Goal: Information Seeking & Learning: Learn about a topic

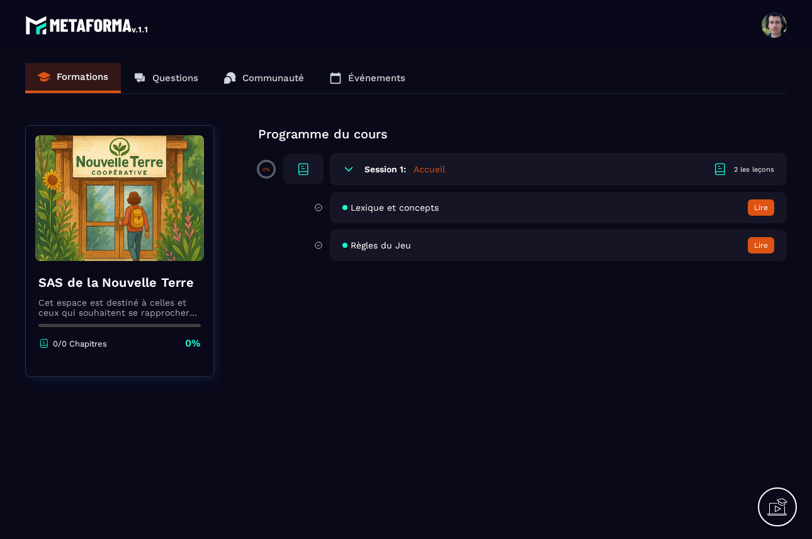
click at [77, 11] on header "[PERSON_NAME] [PERSON_NAME][EMAIL_ADDRESS][DOMAIN_NAME] Formations Questions Co…" at bounding box center [406, 25] width 812 height 50
click at [77, 24] on img at bounding box center [87, 25] width 125 height 25
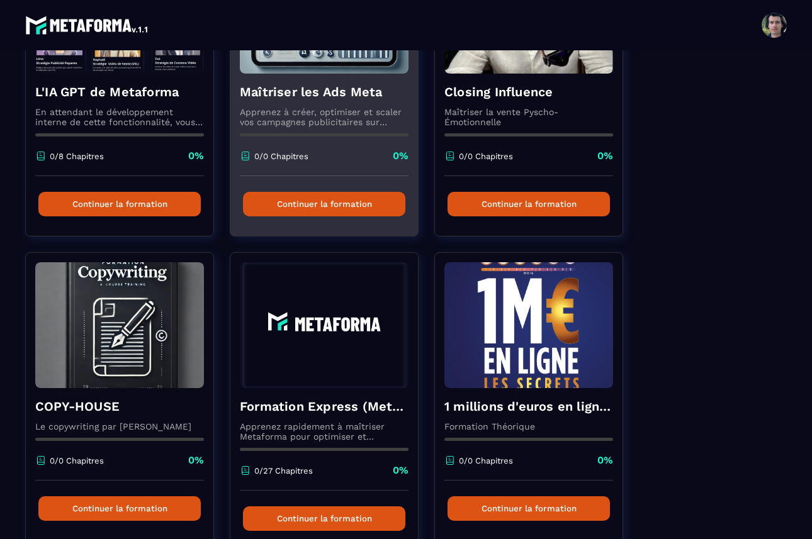
scroll to position [280, 0]
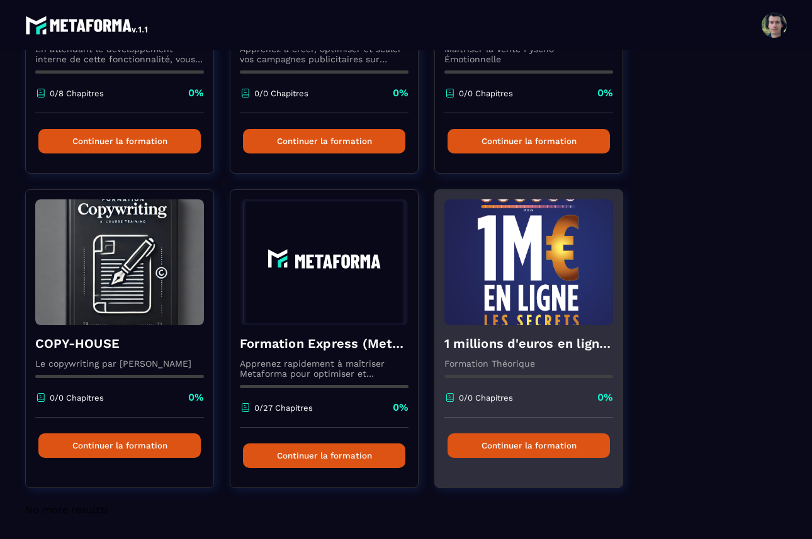
click at [550, 351] on h4 "1 millions d'euros en ligne les secrets" at bounding box center [528, 344] width 169 height 18
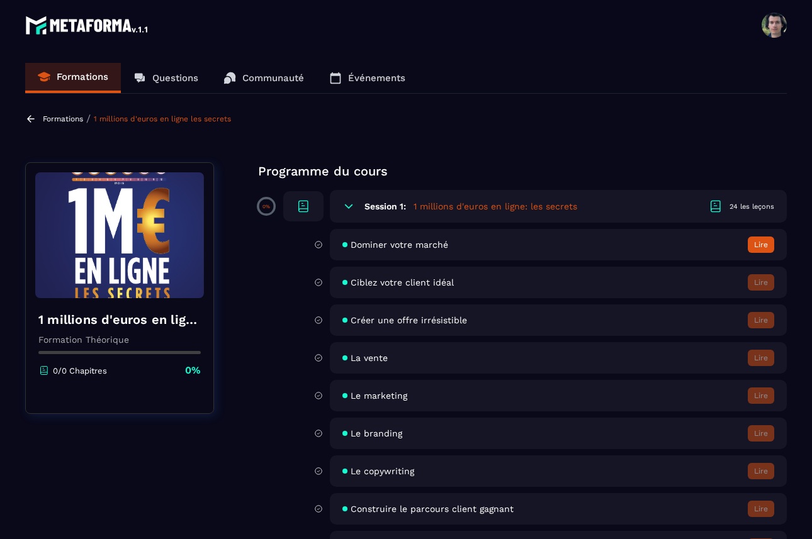
click at [32, 113] on icon at bounding box center [30, 118] width 11 height 11
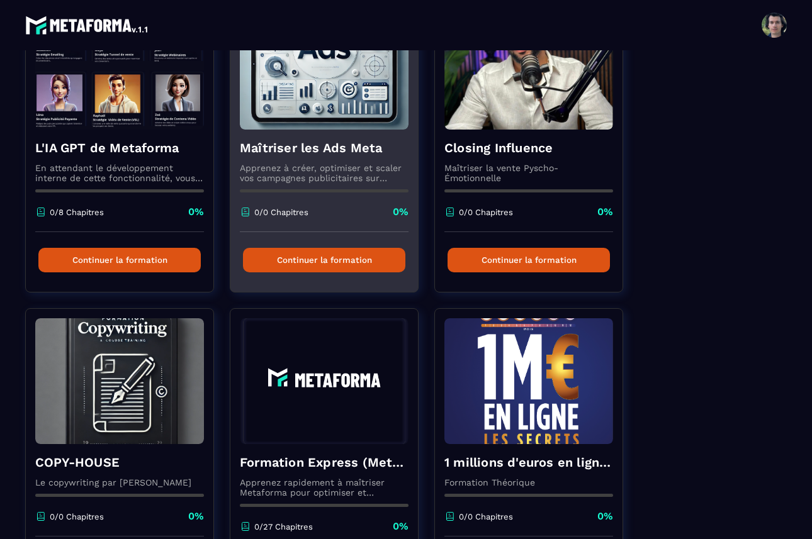
scroll to position [280, 0]
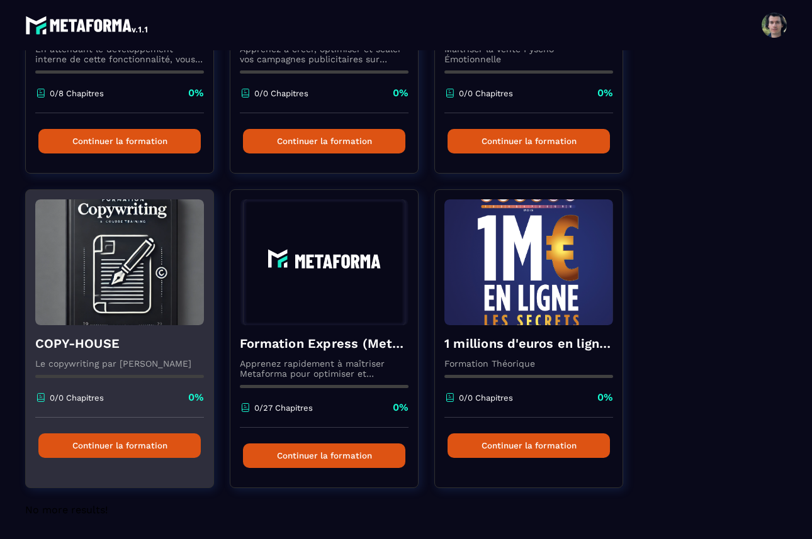
click at [112, 374] on div "COPY-HOUSE Le copywriting par Charles Baras 0/0 Chapitres 0%" at bounding box center [119, 371] width 187 height 92
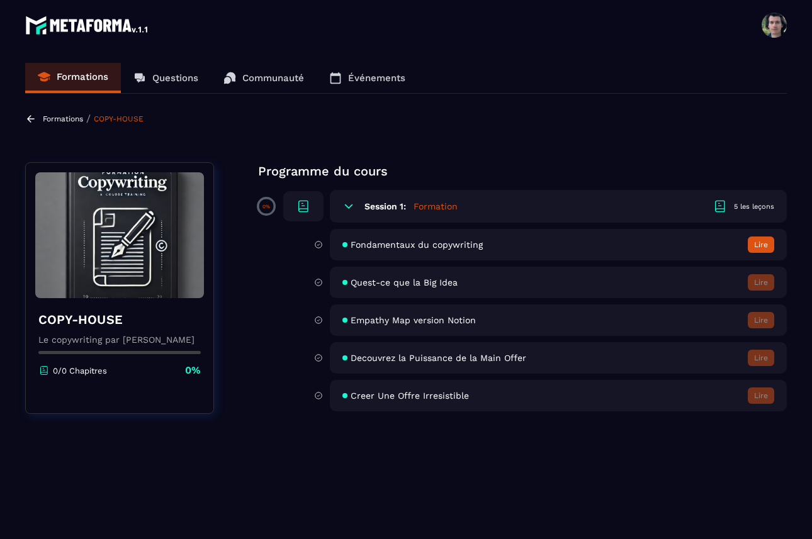
click at [762, 247] on button "Lire" at bounding box center [760, 245] width 26 height 16
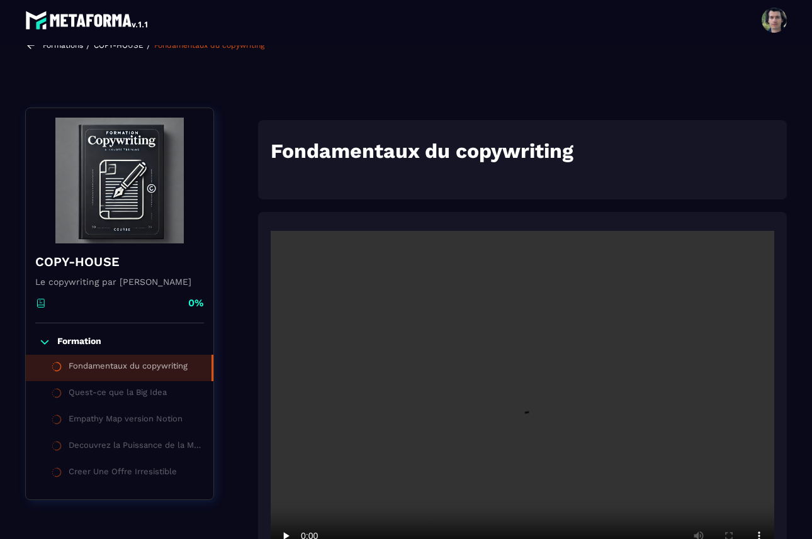
scroll to position [131, 0]
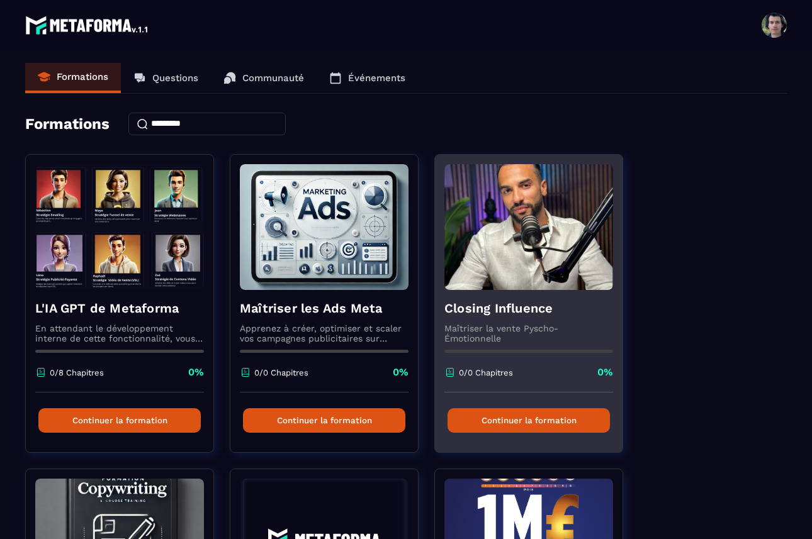
click at [562, 312] on h4 "Closing Influence" at bounding box center [528, 308] width 169 height 18
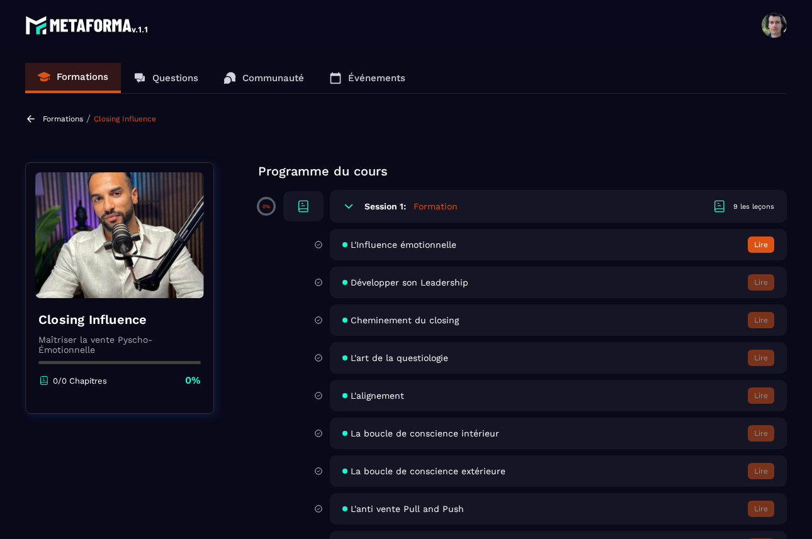
click at [462, 246] on div "L'Influence émotionnelle Lire" at bounding box center [558, 244] width 457 height 31
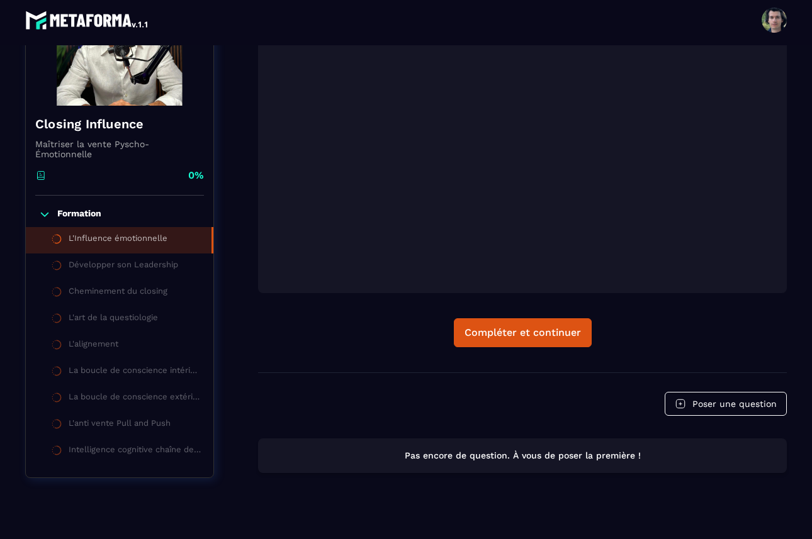
scroll to position [350, 0]
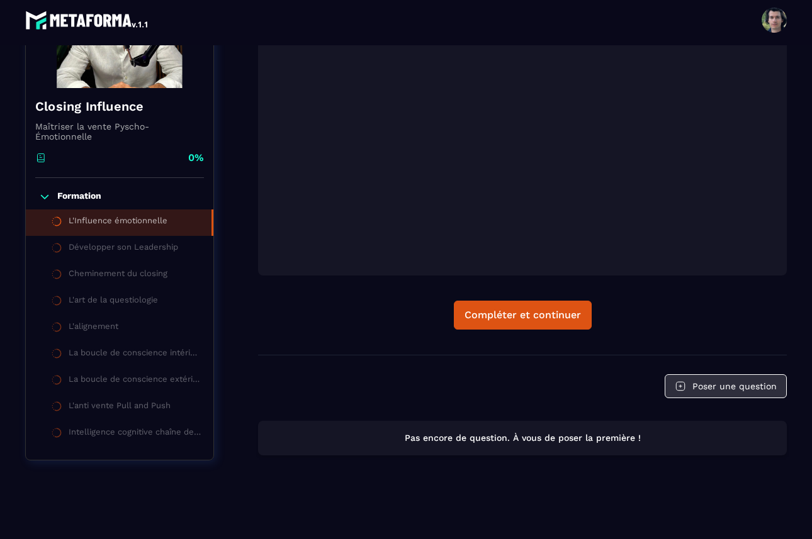
click at [701, 382] on button "Poser une question" at bounding box center [725, 386] width 122 height 24
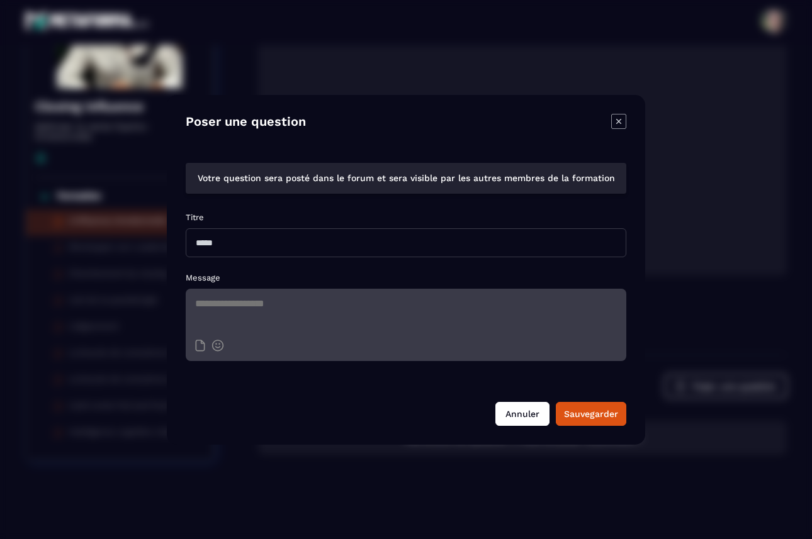
click at [520, 412] on button "Annuler" at bounding box center [522, 414] width 54 height 24
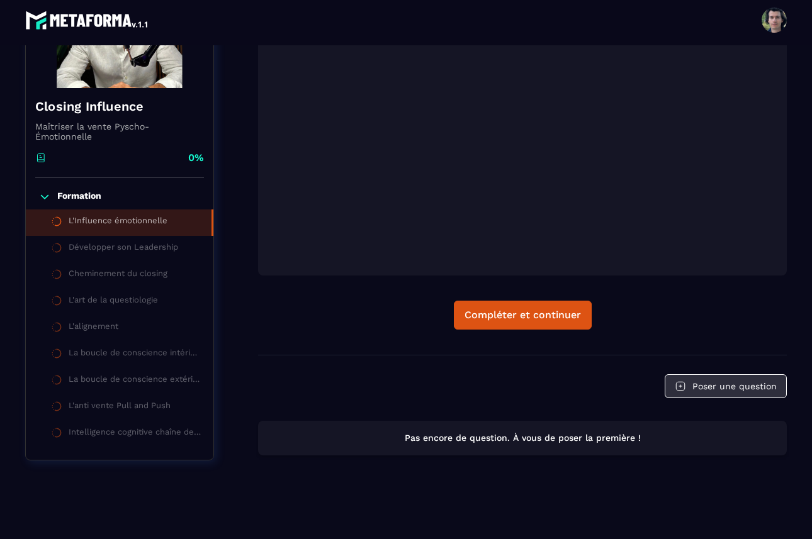
click at [705, 388] on button "Poser une question" at bounding box center [725, 386] width 122 height 24
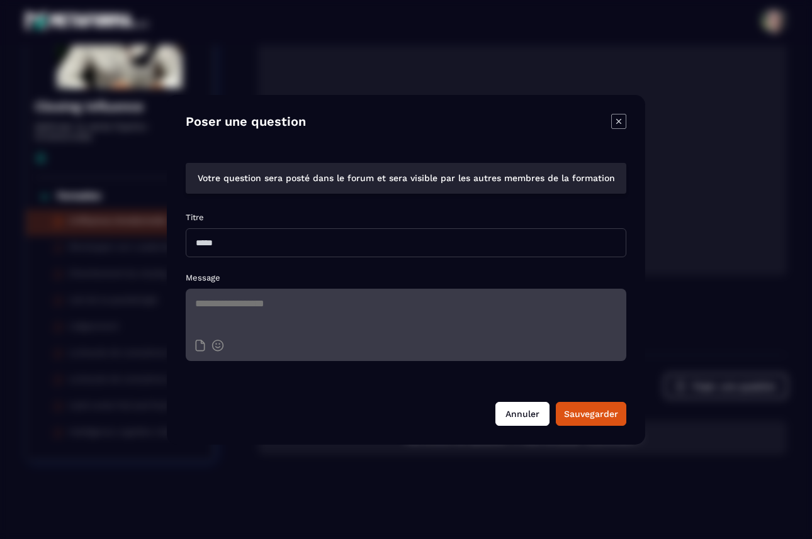
click at [510, 416] on button "Annuler" at bounding box center [522, 414] width 54 height 24
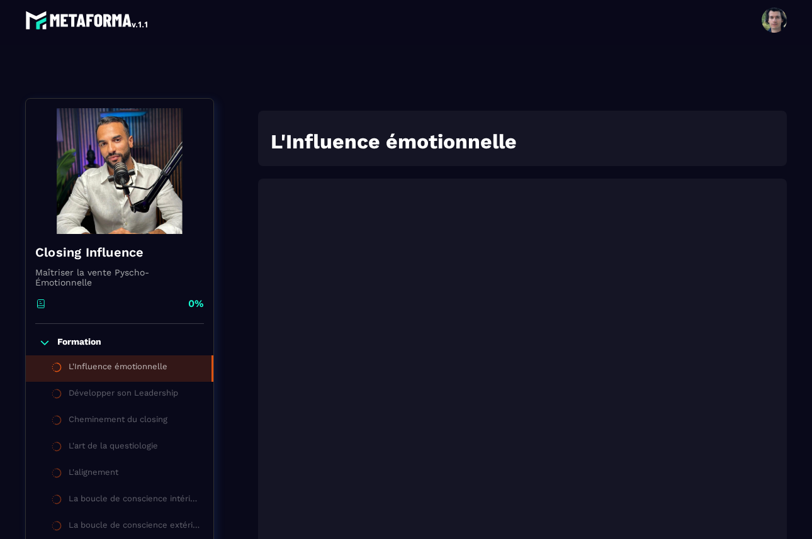
scroll to position [77, 0]
